Goal: Check status: Check status

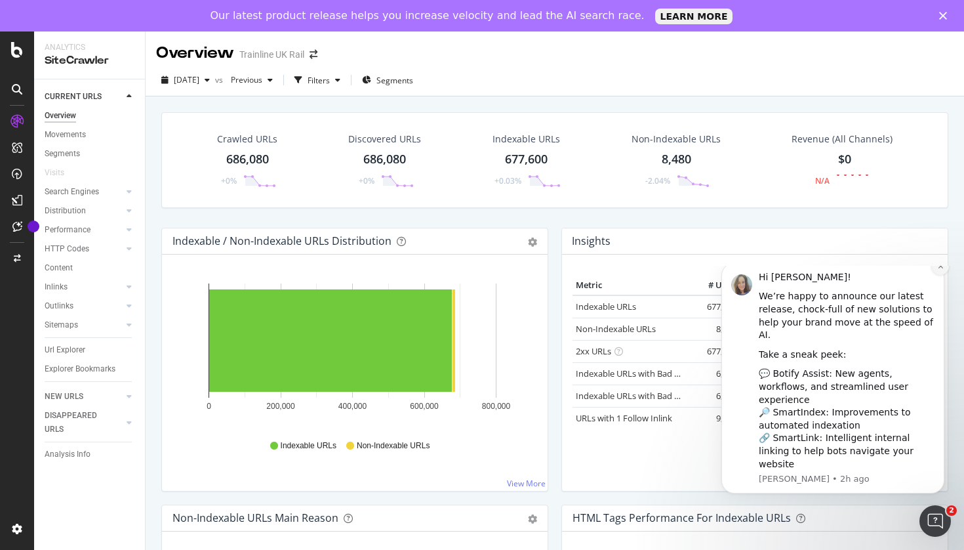
click at [941, 270] on icon "Dismiss notification" at bounding box center [940, 265] width 7 height 7
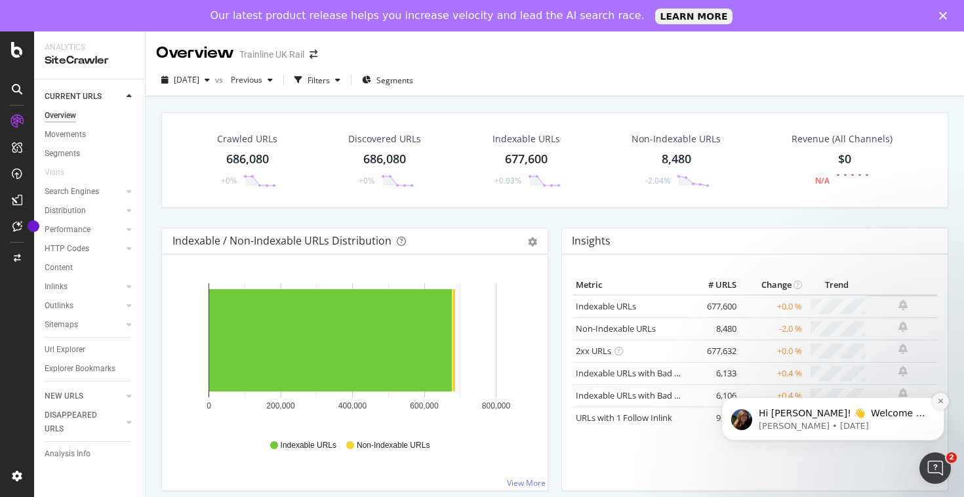
click at [939, 403] on icon "Dismiss notification" at bounding box center [940, 401] width 5 height 5
